Goal: Information Seeking & Learning: Find specific fact

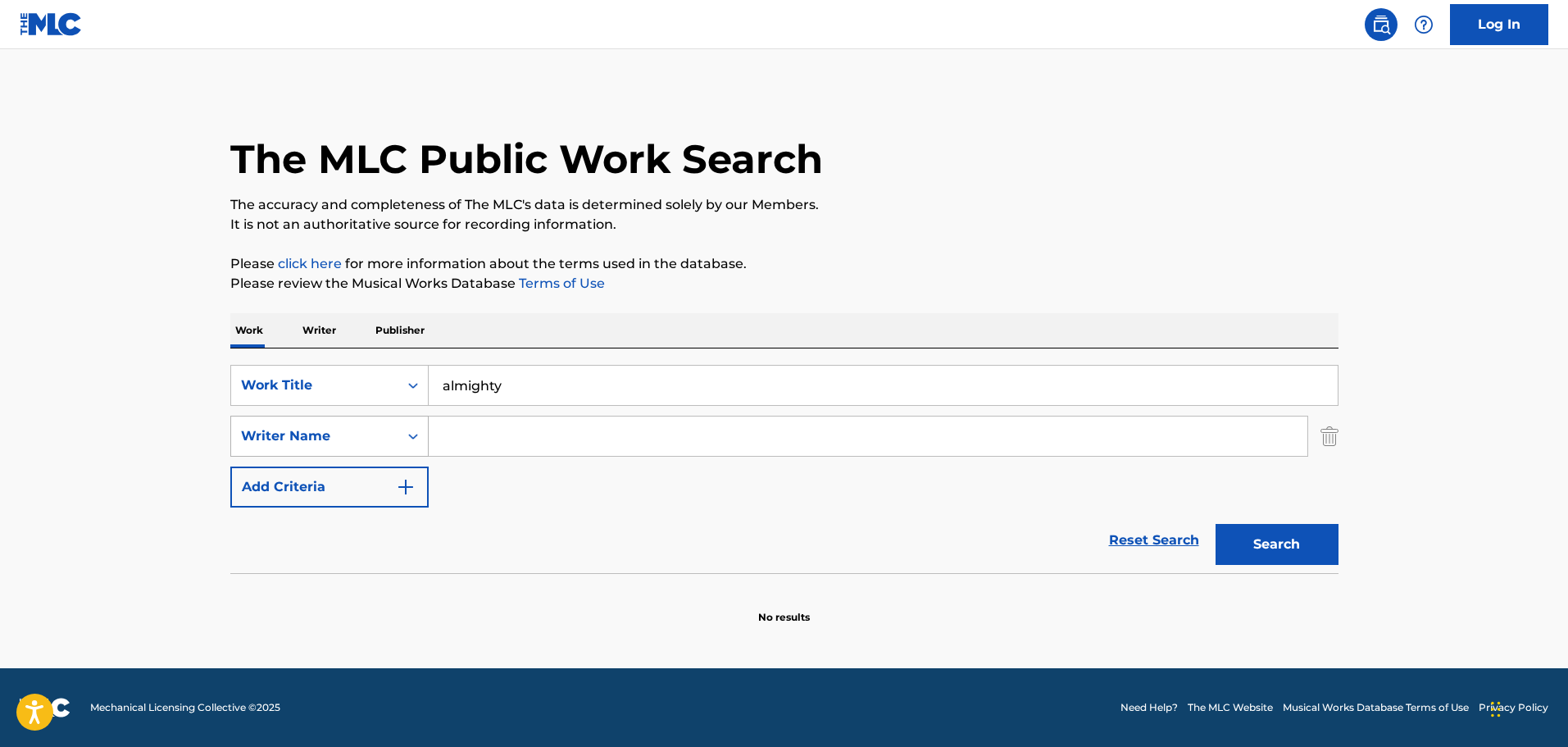
click at [409, 437] on icon "Search Form" at bounding box center [413, 436] width 17 height 17
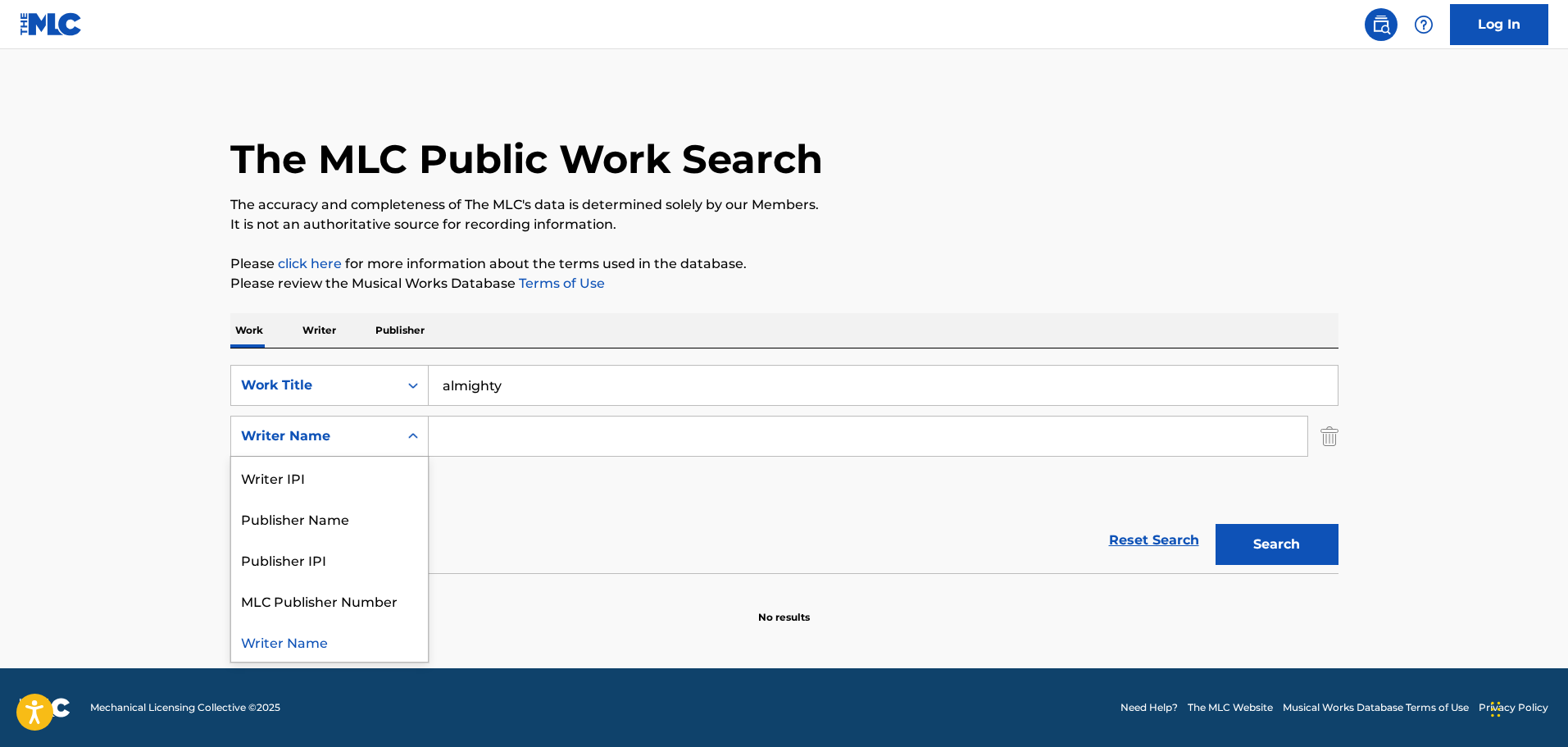
click at [465, 433] on input "Search Form" at bounding box center [867, 436] width 879 height 39
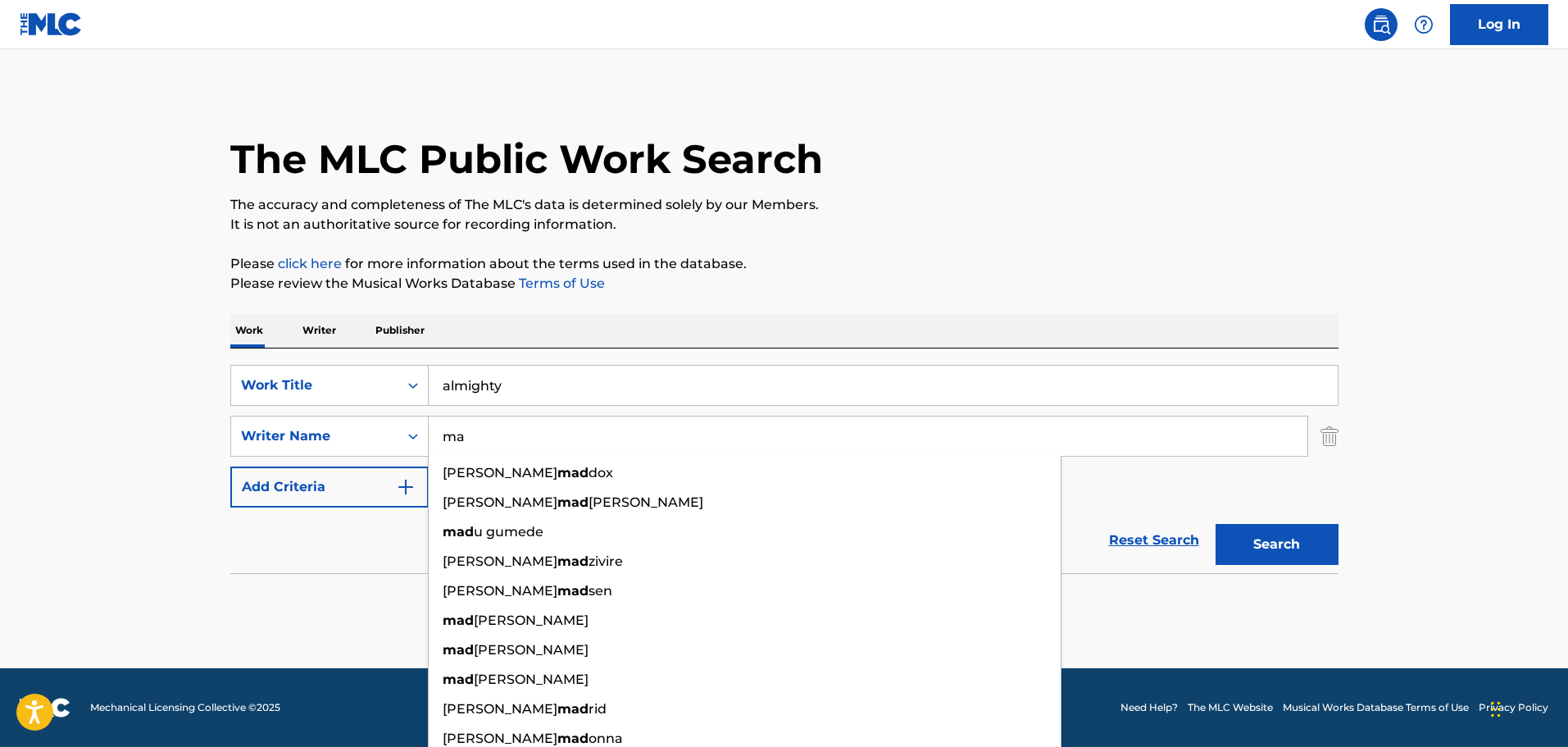
type input "m"
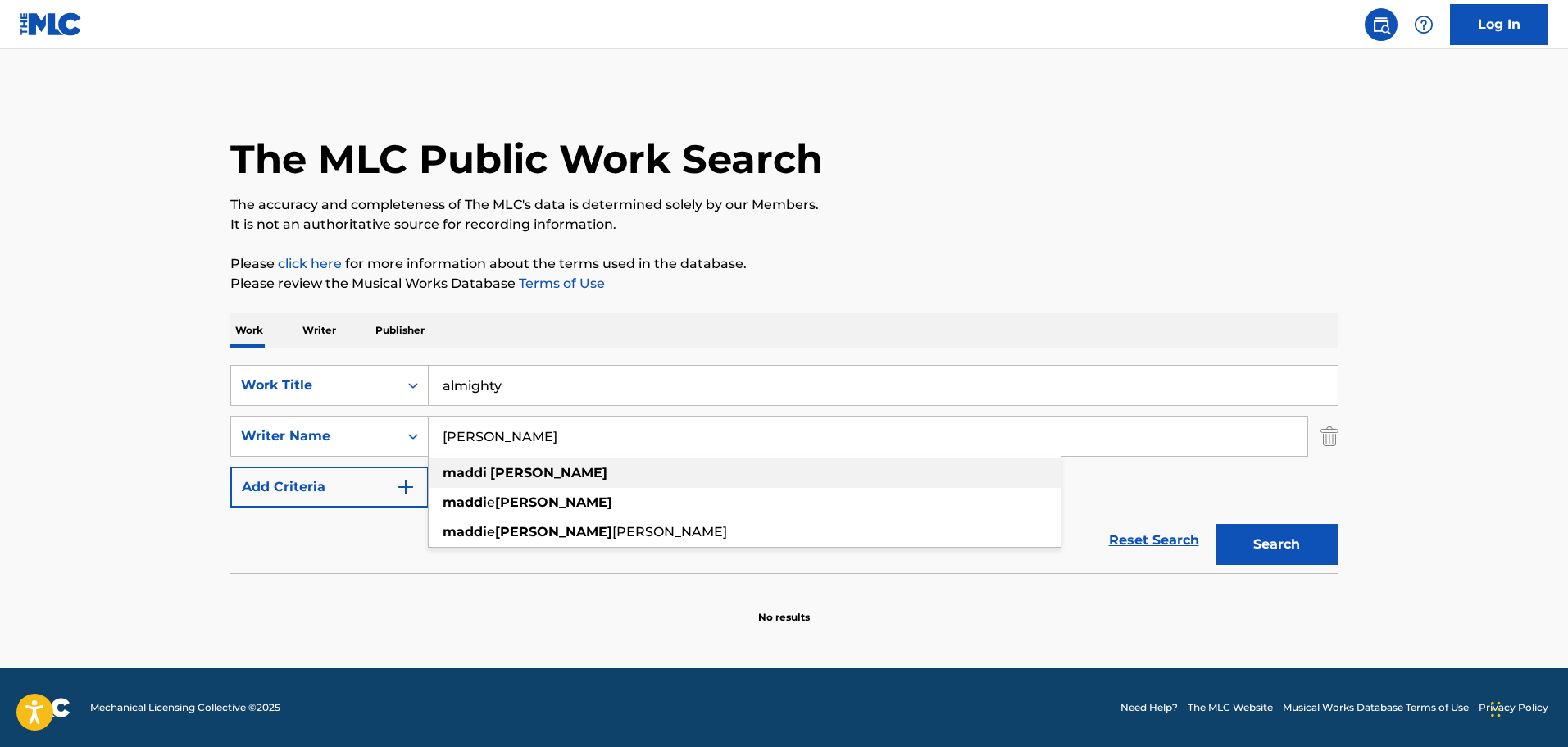
click at [512, 467] on strong "[PERSON_NAME]" at bounding box center [548, 473] width 117 height 16
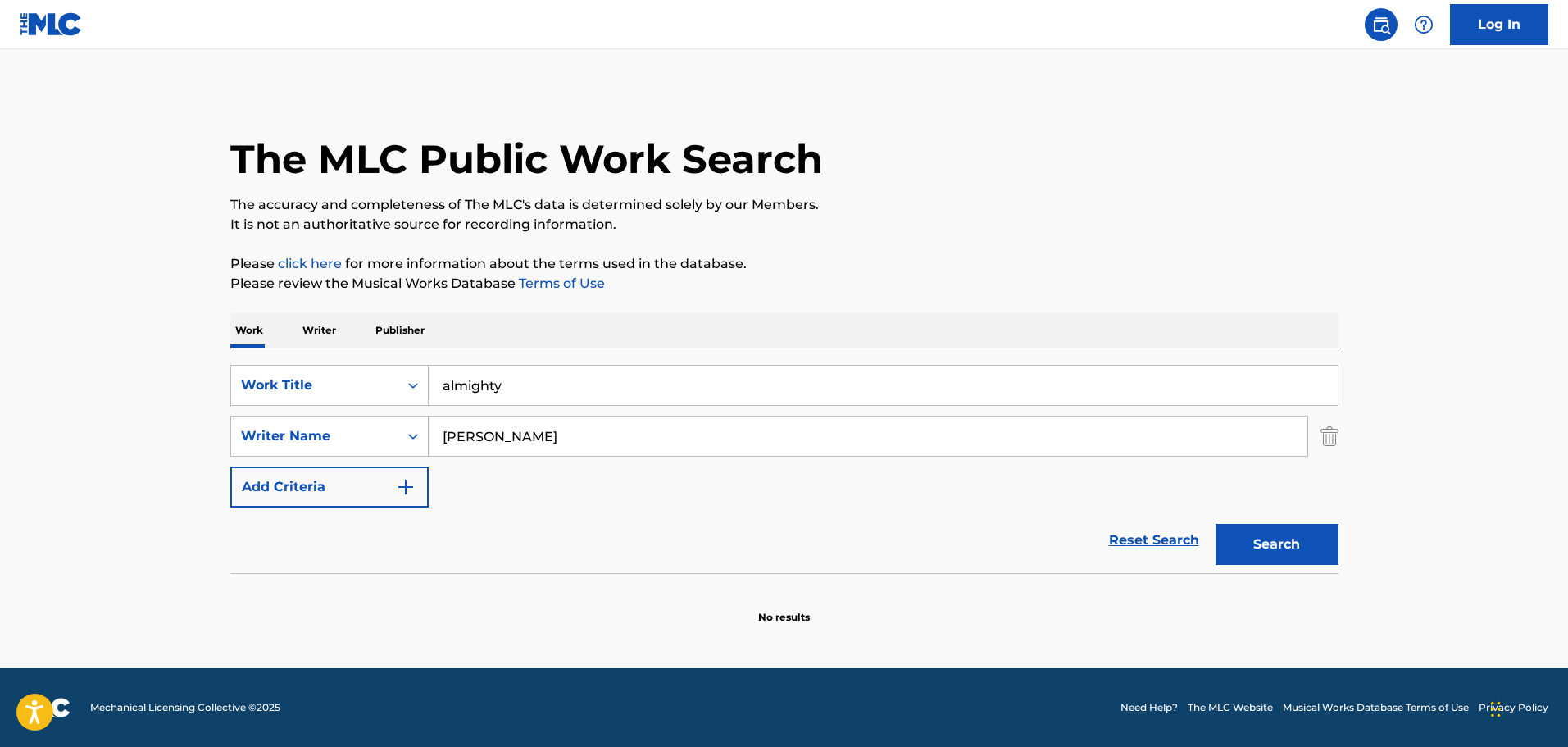
click at [1305, 550] on button "Search" at bounding box center [1277, 544] width 123 height 41
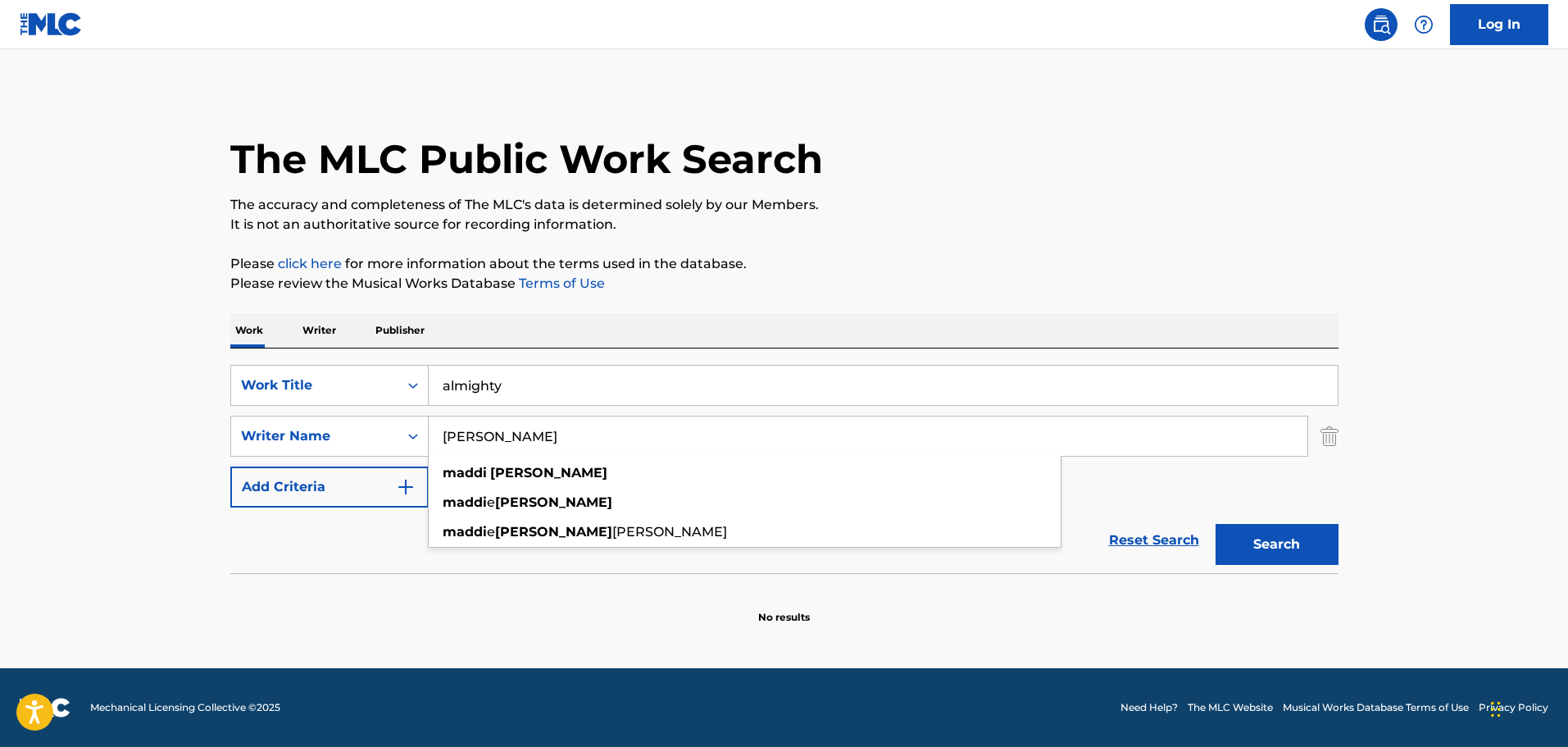
drag, startPoint x: 528, startPoint y: 438, endPoint x: 490, endPoint y: 441, distance: 38.1
click at [492, 442] on input "[PERSON_NAME]" at bounding box center [867, 436] width 879 height 39
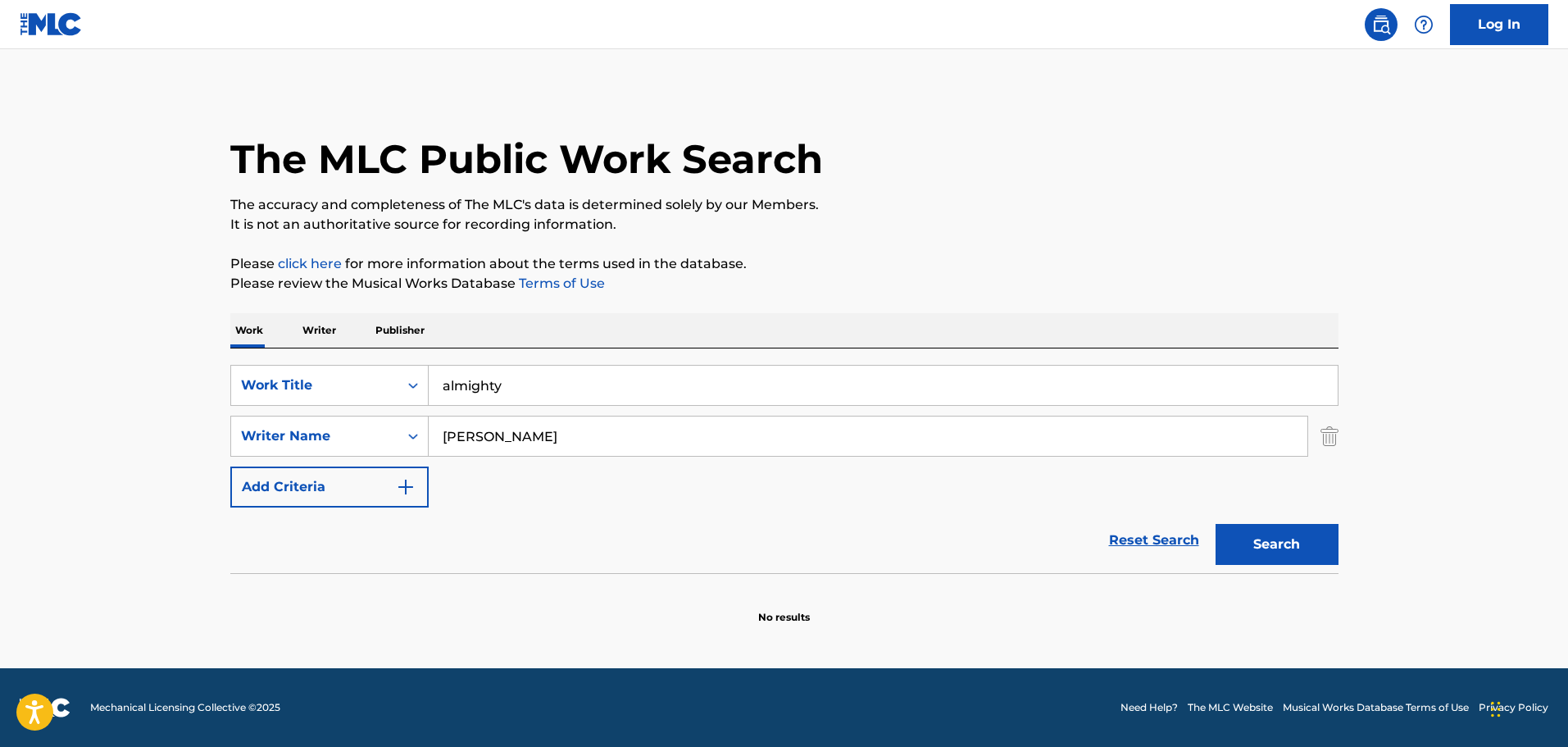
click at [1216, 524] on button "Search" at bounding box center [1277, 544] width 123 height 41
drag, startPoint x: 612, startPoint y: 430, endPoint x: 427, endPoint y: 426, distance: 185.0
click at [427, 426] on div "SearchWithCriteria33721873-ccab-4fa0-8357-6c247427d4a8 Writer Name [PERSON_NAME]" at bounding box center [784, 436] width 1108 height 41
click at [1216, 524] on button "Search" at bounding box center [1277, 544] width 123 height 41
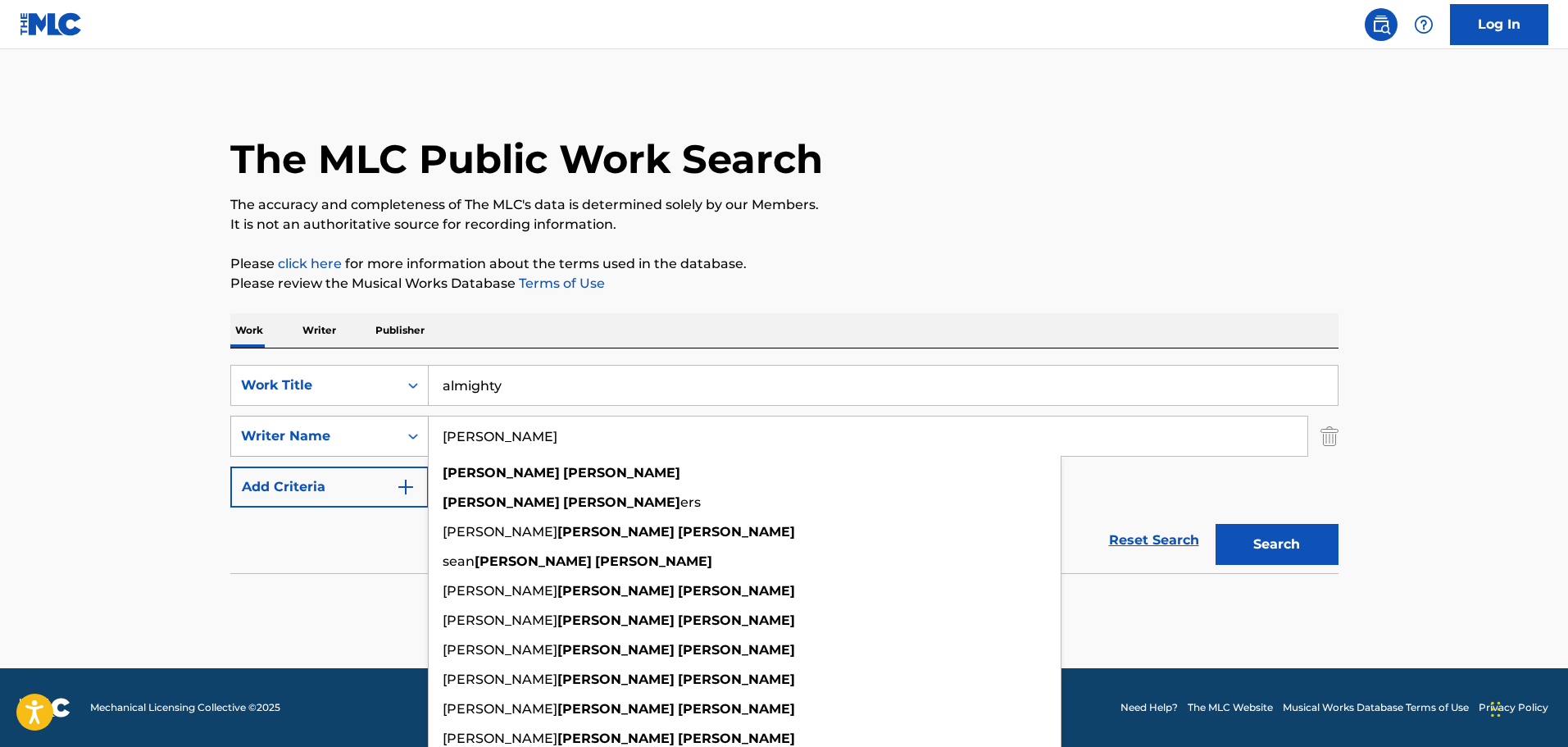
type input "[PERSON_NAME]"
click at [1216, 524] on button "Search" at bounding box center [1277, 544] width 123 height 41
